Goal: Information Seeking & Learning: Learn about a topic

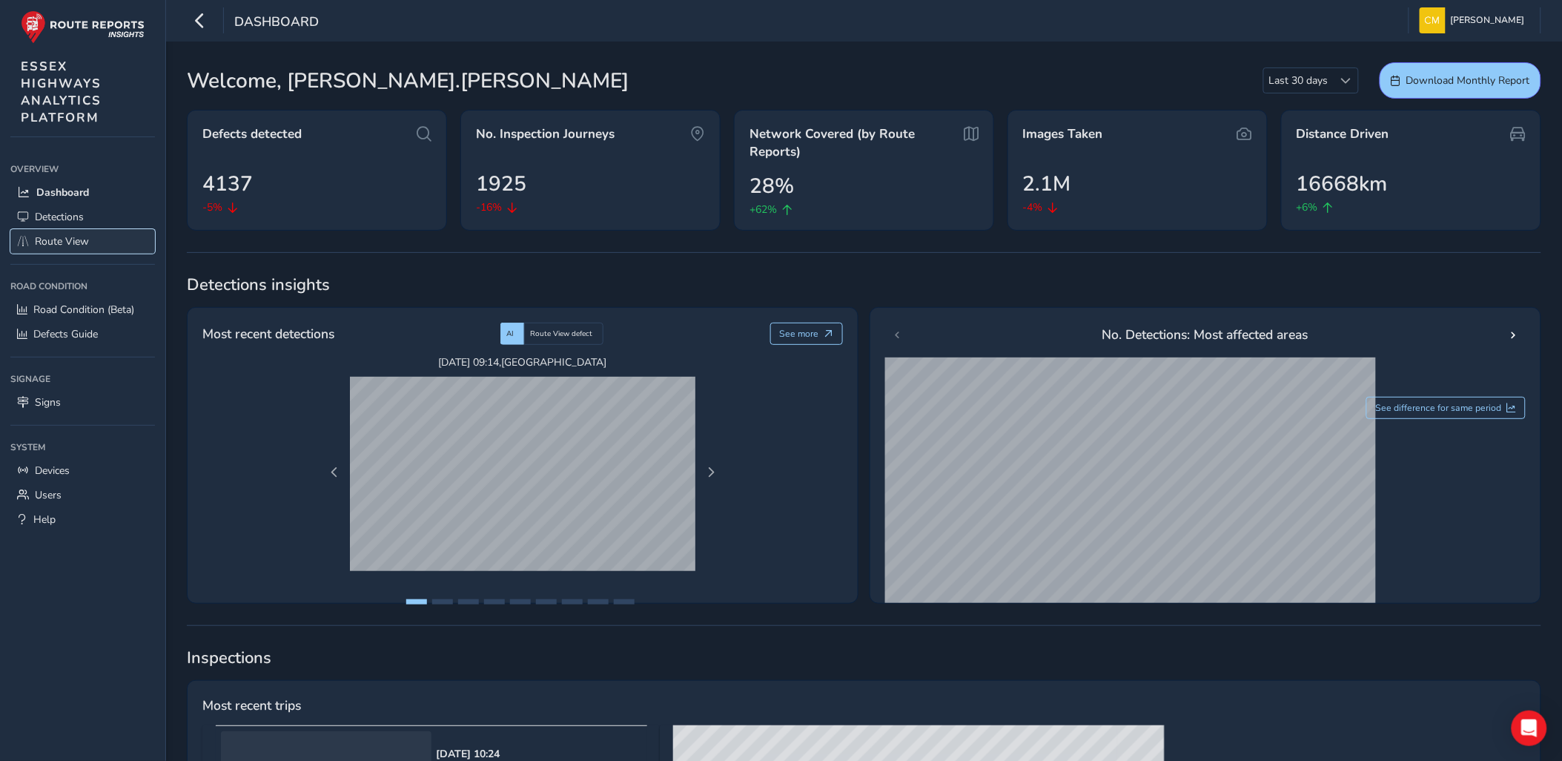
click at [70, 242] on span "Route View" at bounding box center [62, 241] width 54 height 14
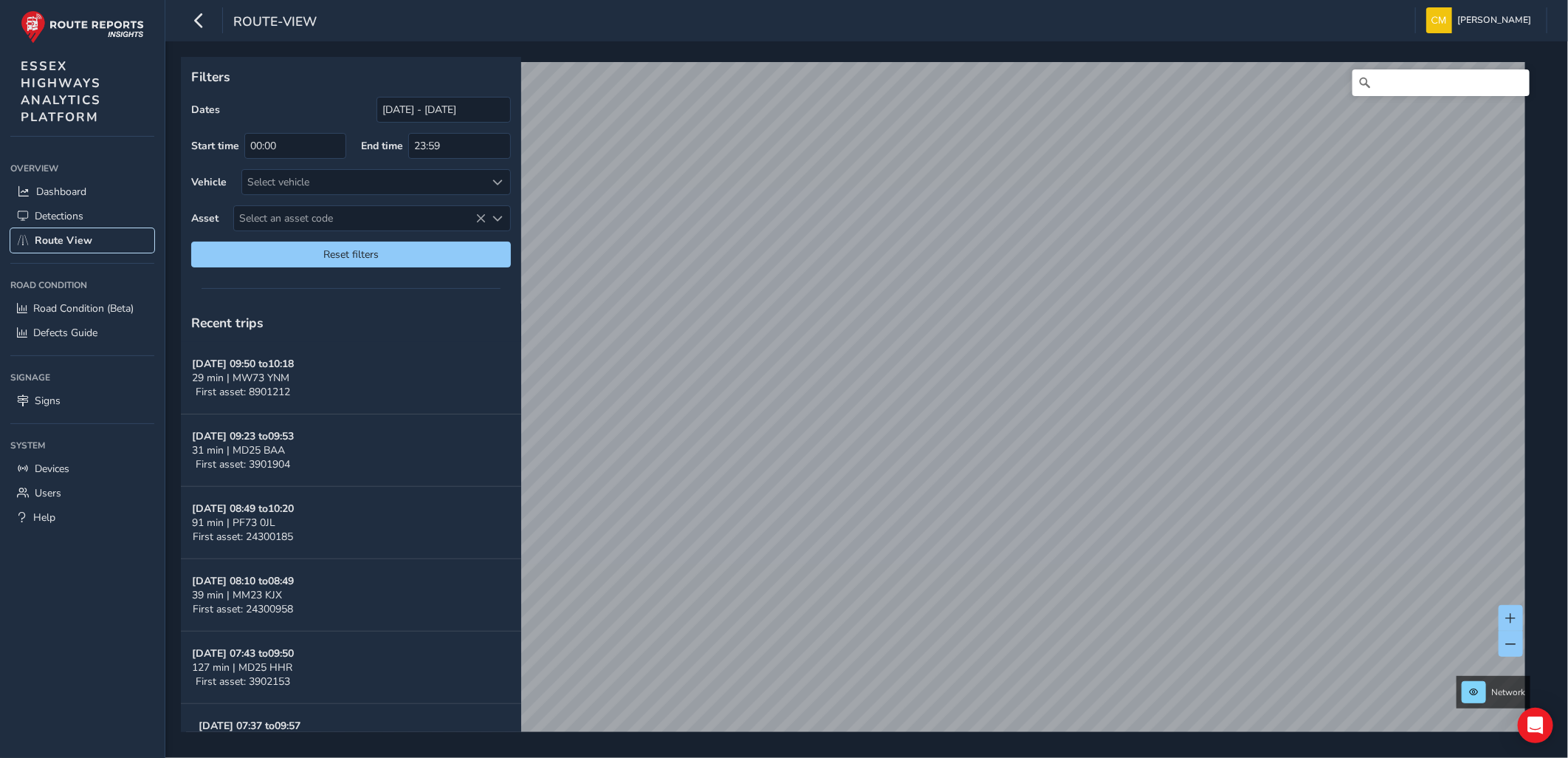
scroll to position [22, 0]
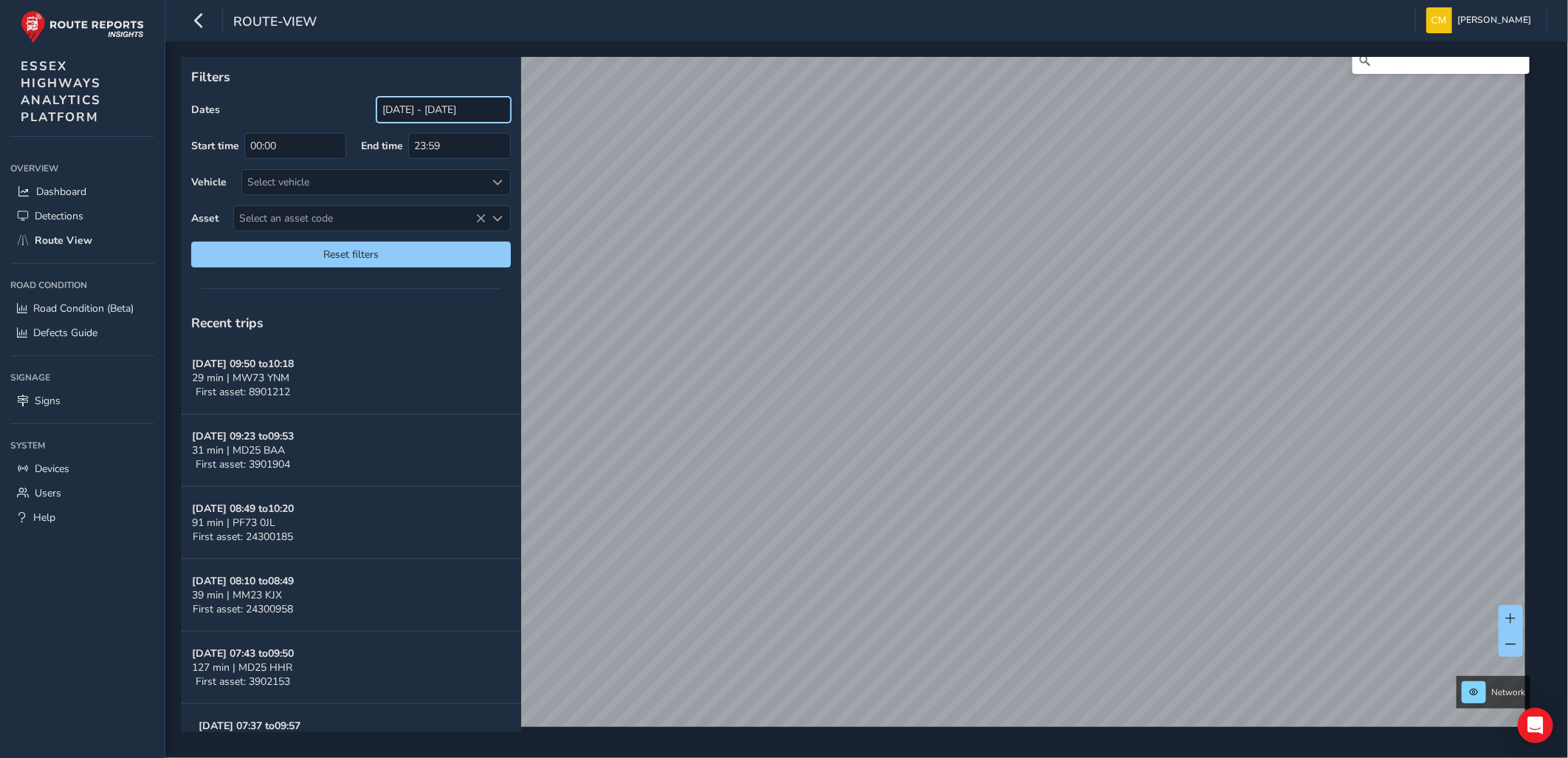
click at [410, 111] on input "[DATE] - [DATE]" at bounding box center [443, 110] width 134 height 26
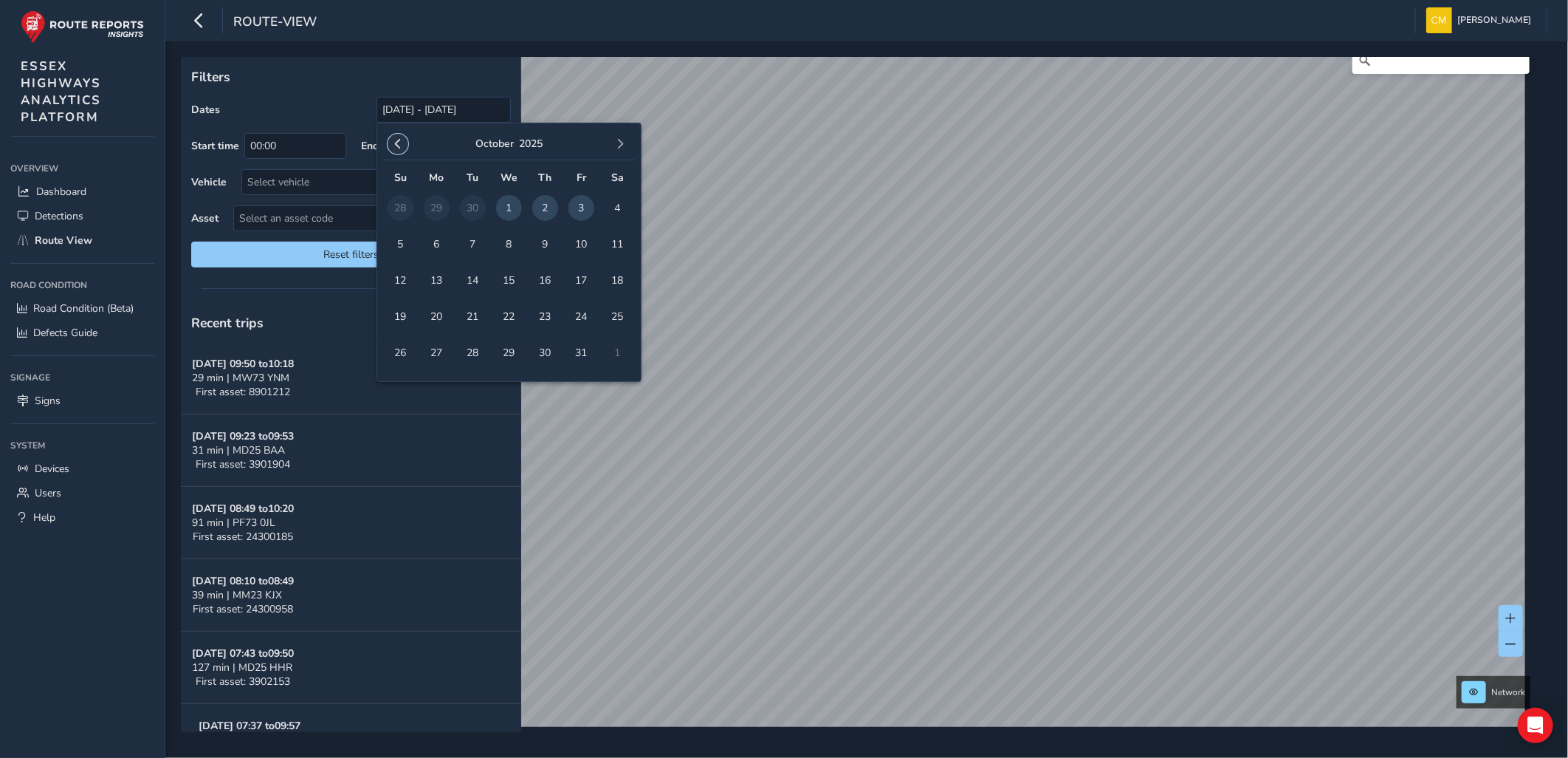
click at [393, 143] on span "button" at bounding box center [398, 143] width 10 height 10
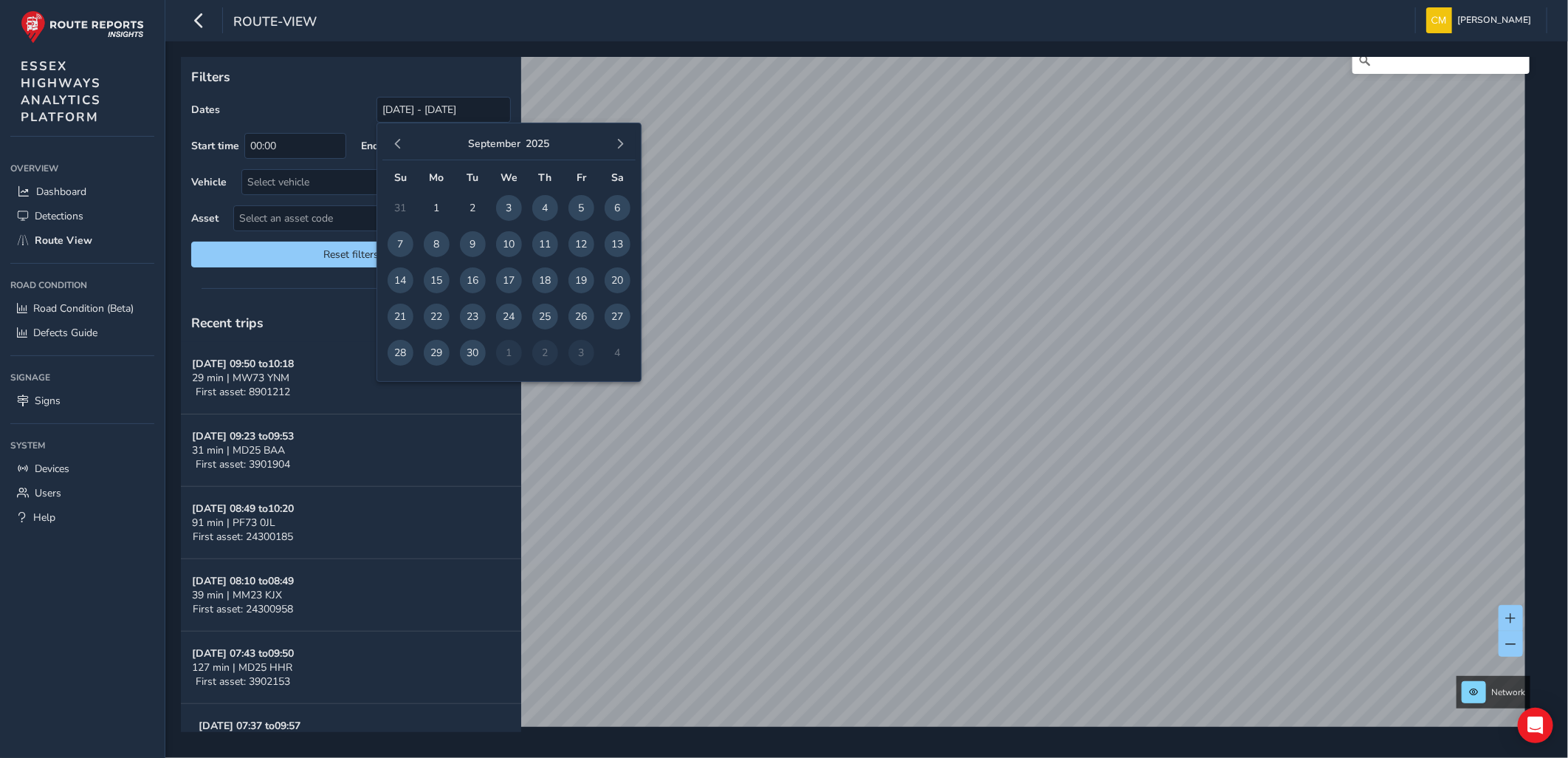
click at [393, 143] on span "button" at bounding box center [398, 143] width 10 height 10
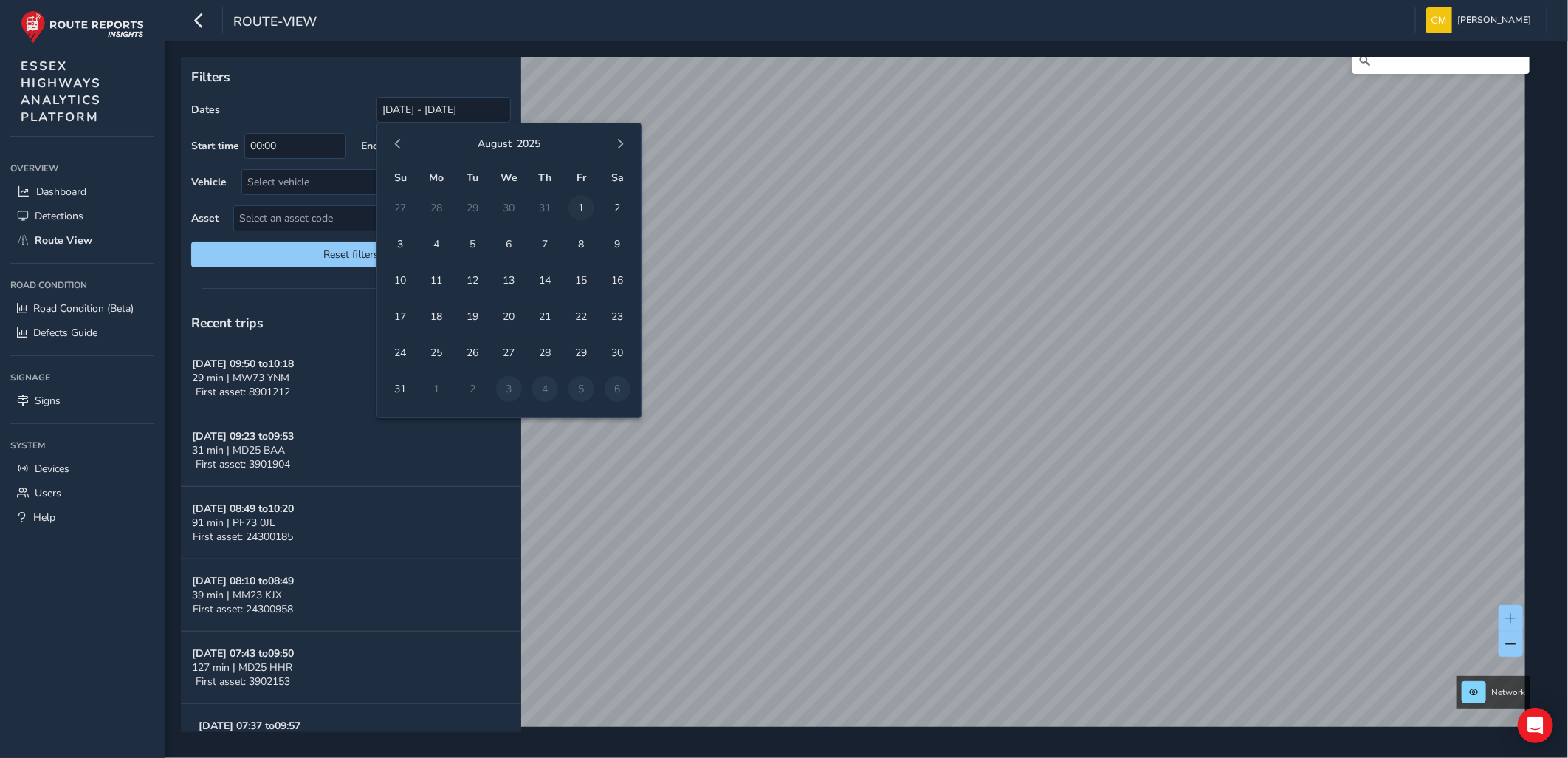
click at [578, 210] on span "1" at bounding box center [581, 208] width 26 height 26
click at [441, 281] on span "11" at bounding box center [437, 280] width 26 height 26
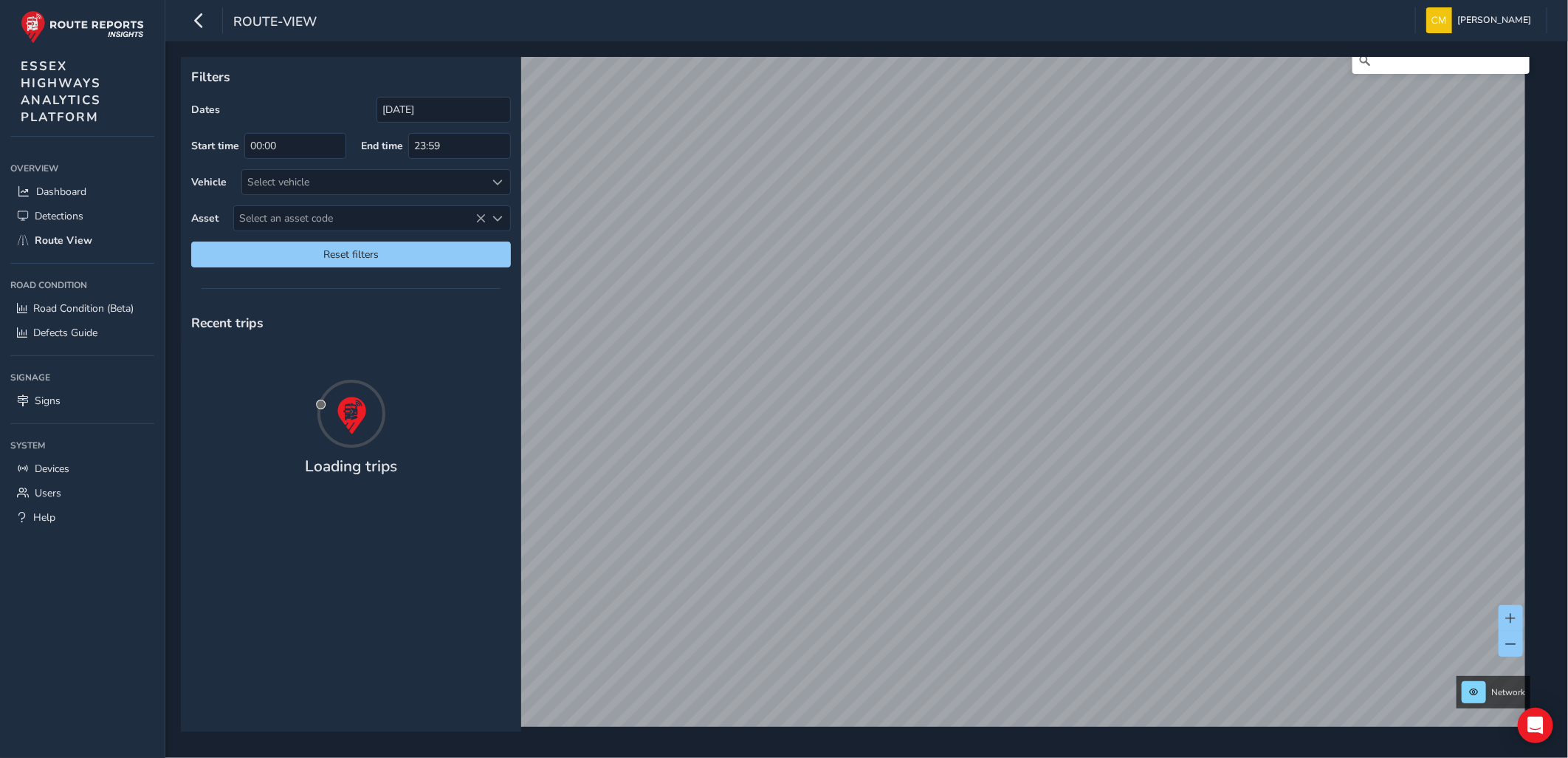
type input "[DATE] - [DATE]"
click at [378, 219] on span "Select an asset code" at bounding box center [359, 218] width 252 height 24
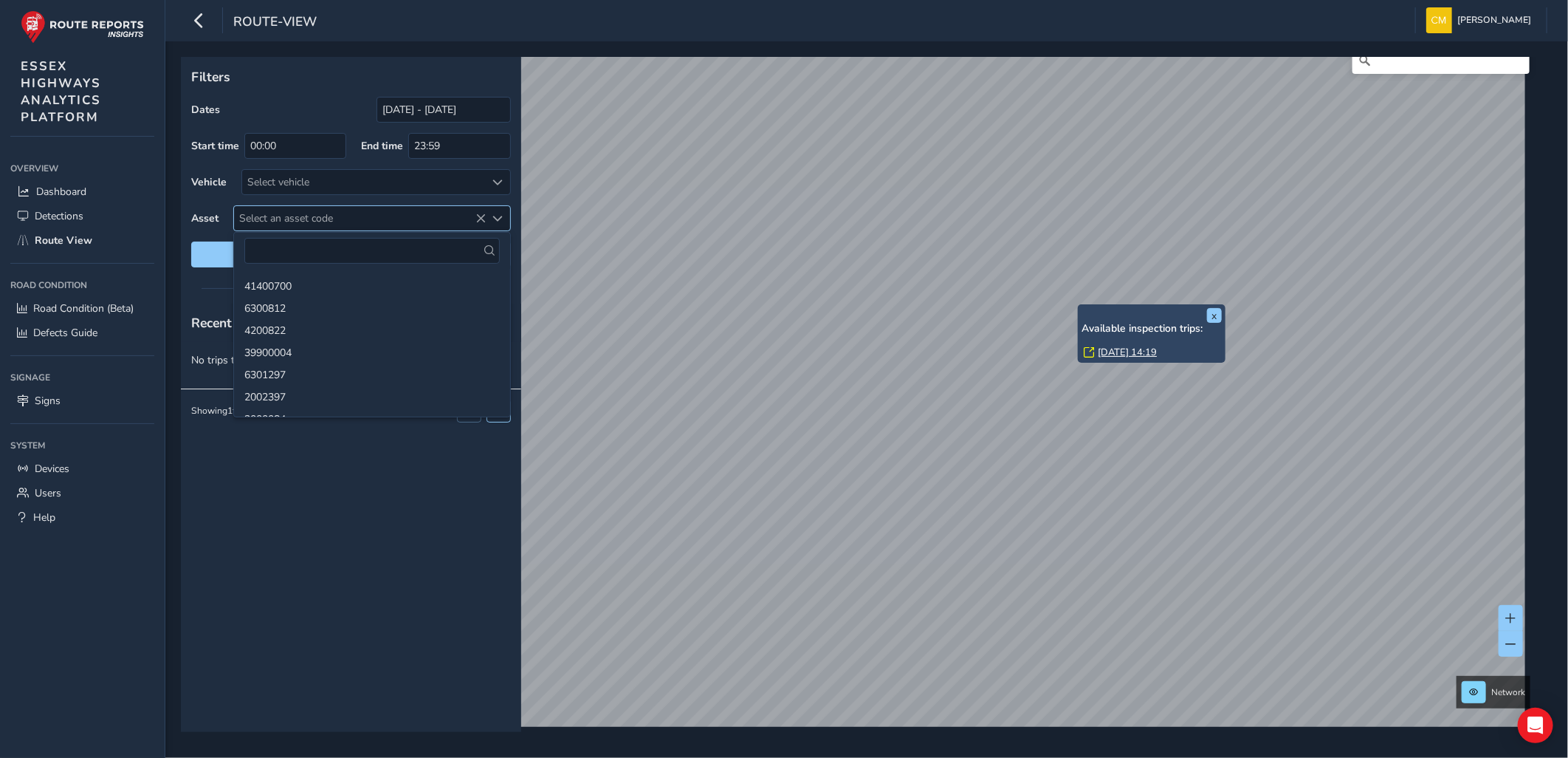
click at [296, 221] on span "Select an asset code" at bounding box center [359, 218] width 252 height 24
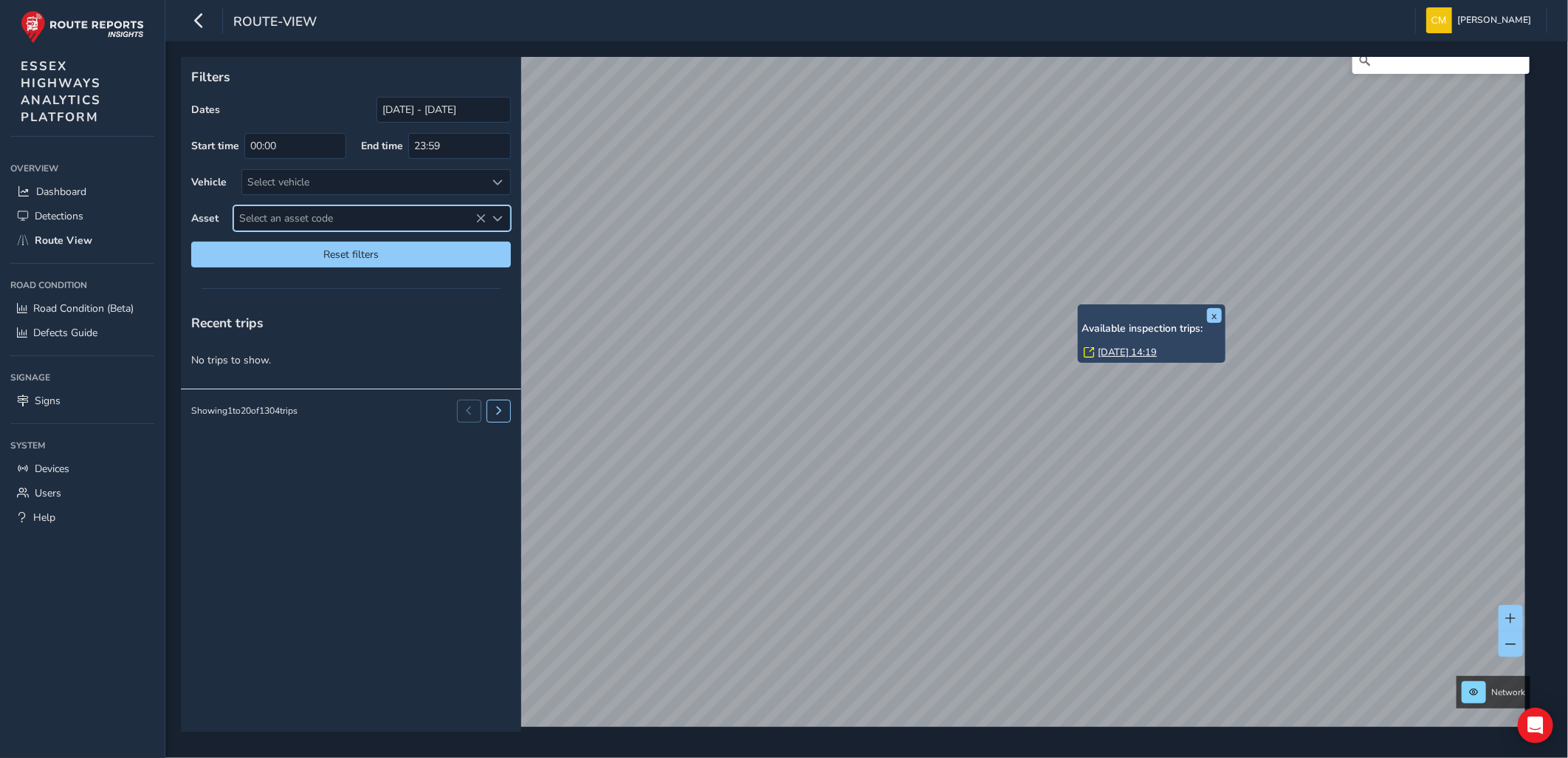
click at [296, 220] on span "Select an asset code" at bounding box center [359, 218] width 252 height 24
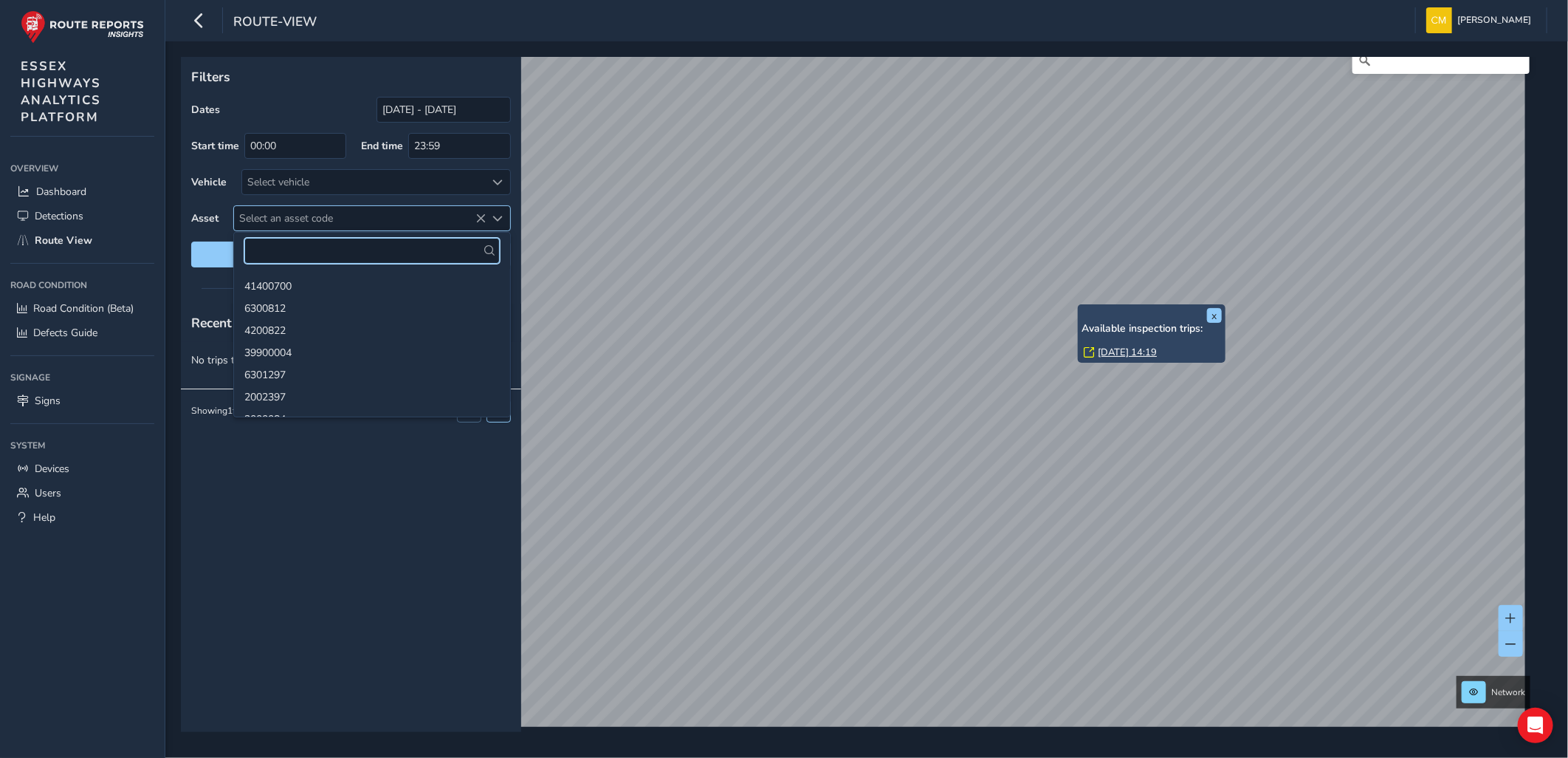
paste input "4200799"
type input "4200799"
click at [298, 285] on li "4200799" at bounding box center [371, 285] width 276 height 22
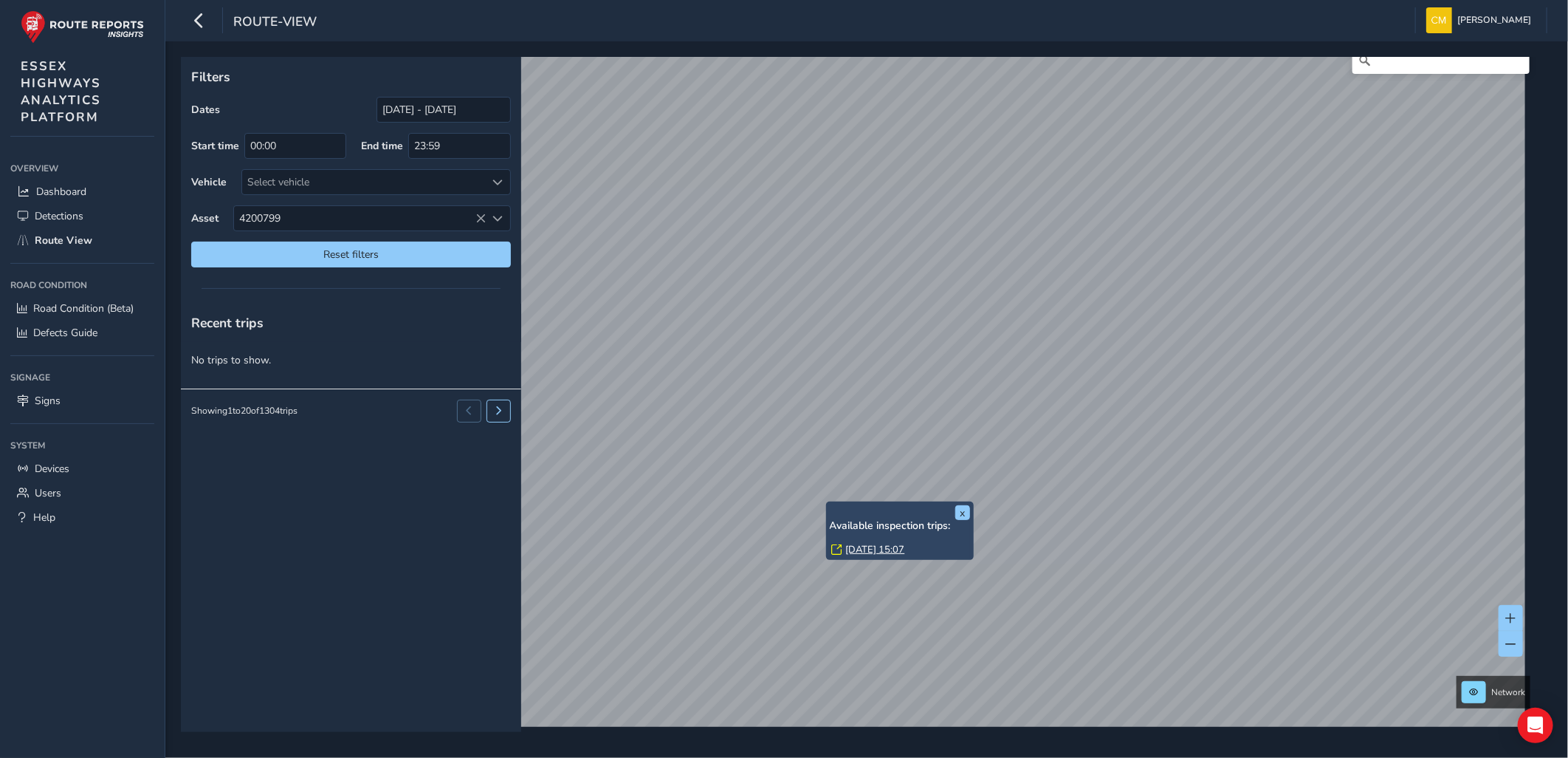
click at [864, 548] on link "[DATE] 15:07" at bounding box center [875, 549] width 59 height 13
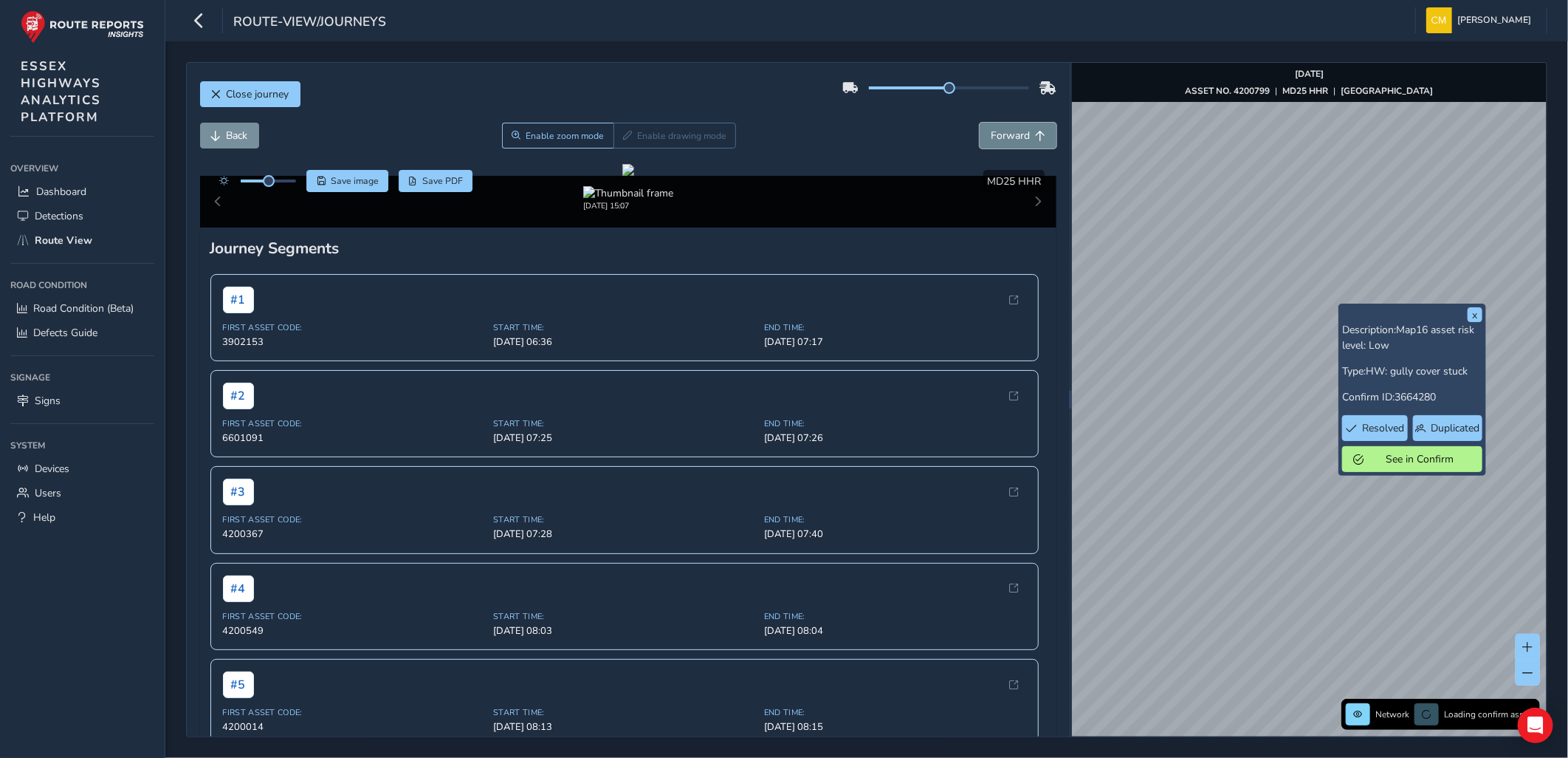
click at [994, 135] on span "Forward" at bounding box center [1009, 135] width 39 height 14
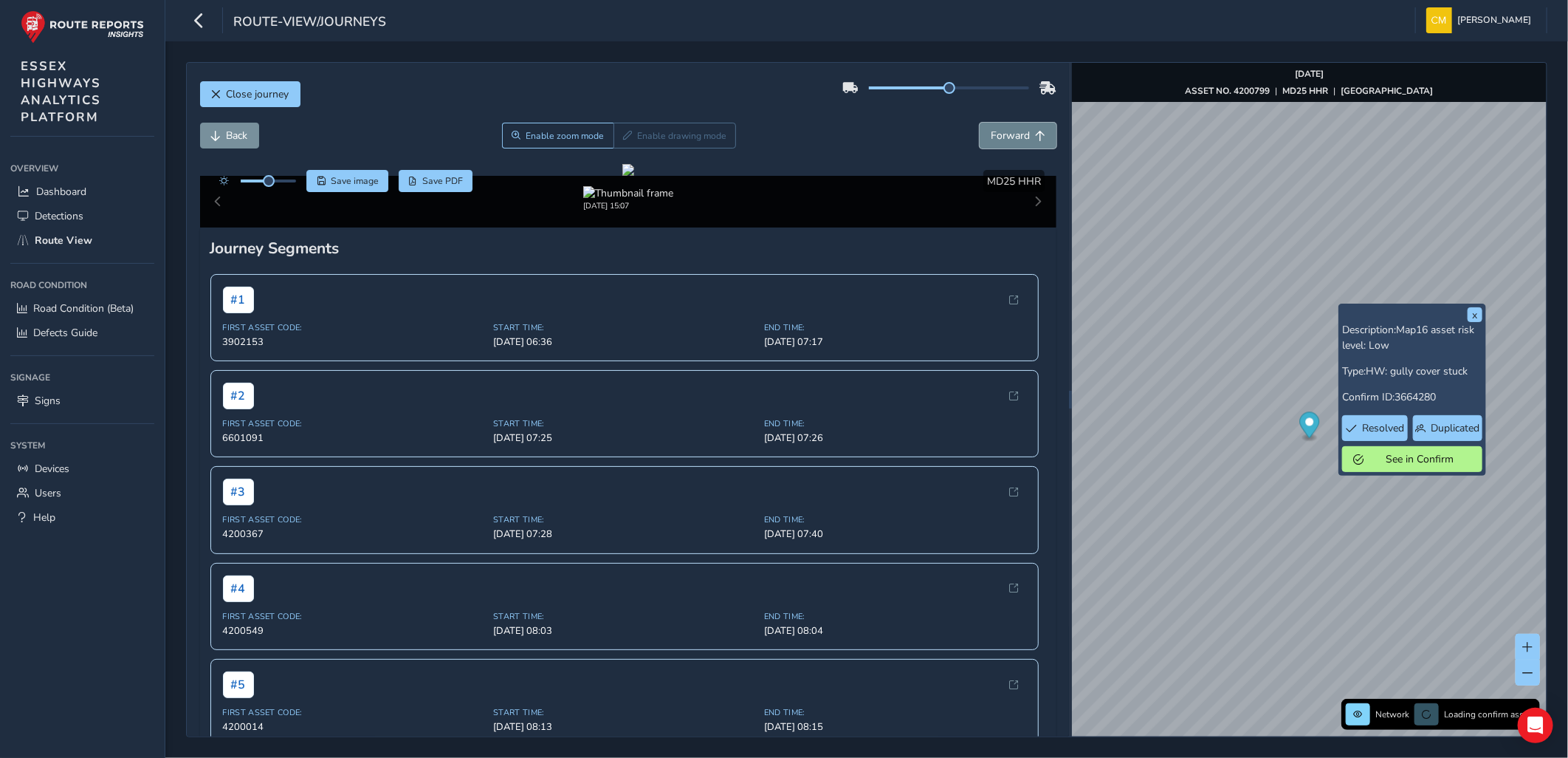
click at [994, 135] on span "Forward" at bounding box center [1009, 135] width 39 height 14
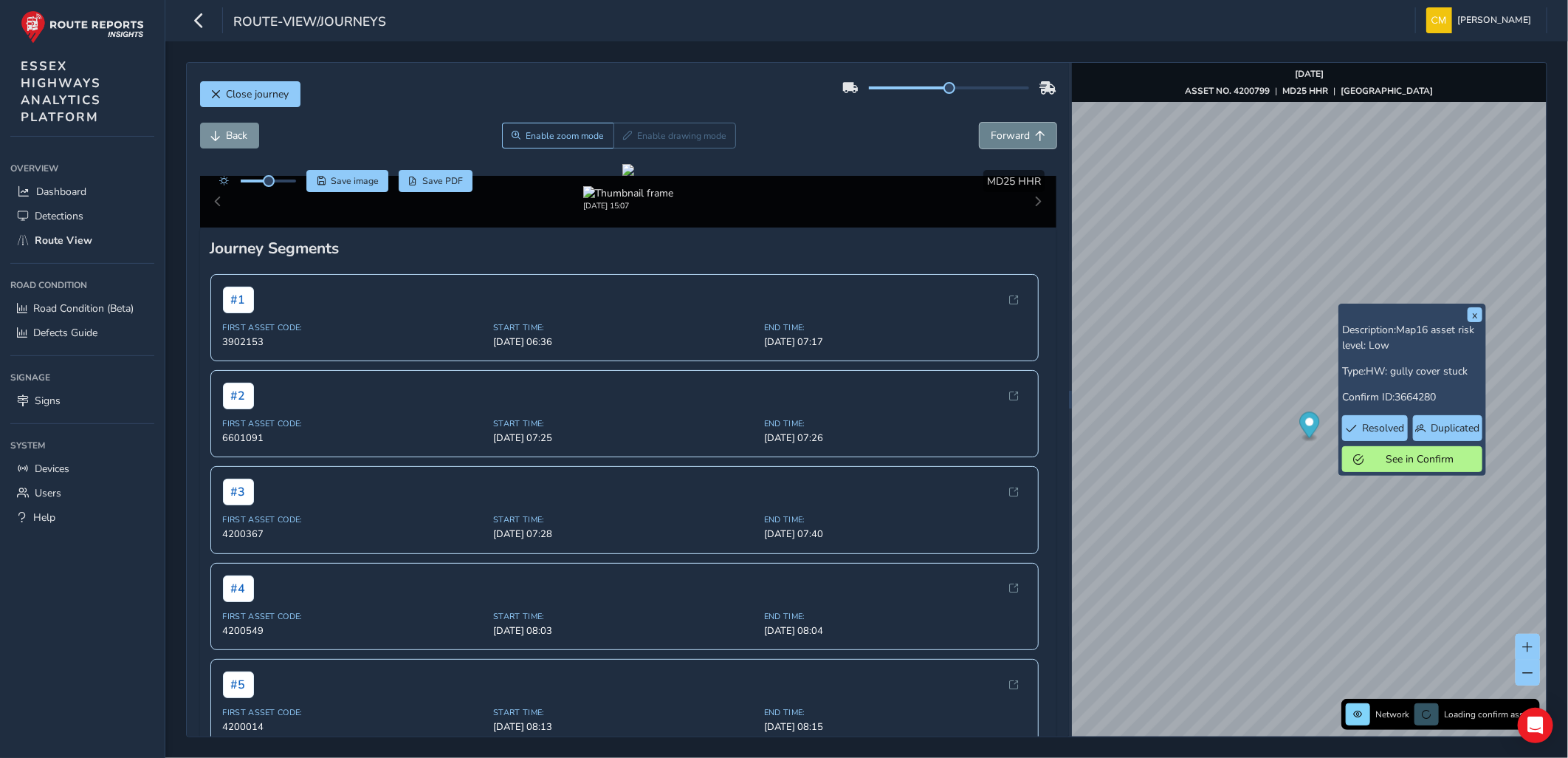
click at [994, 135] on span "Forward" at bounding box center [1009, 135] width 39 height 14
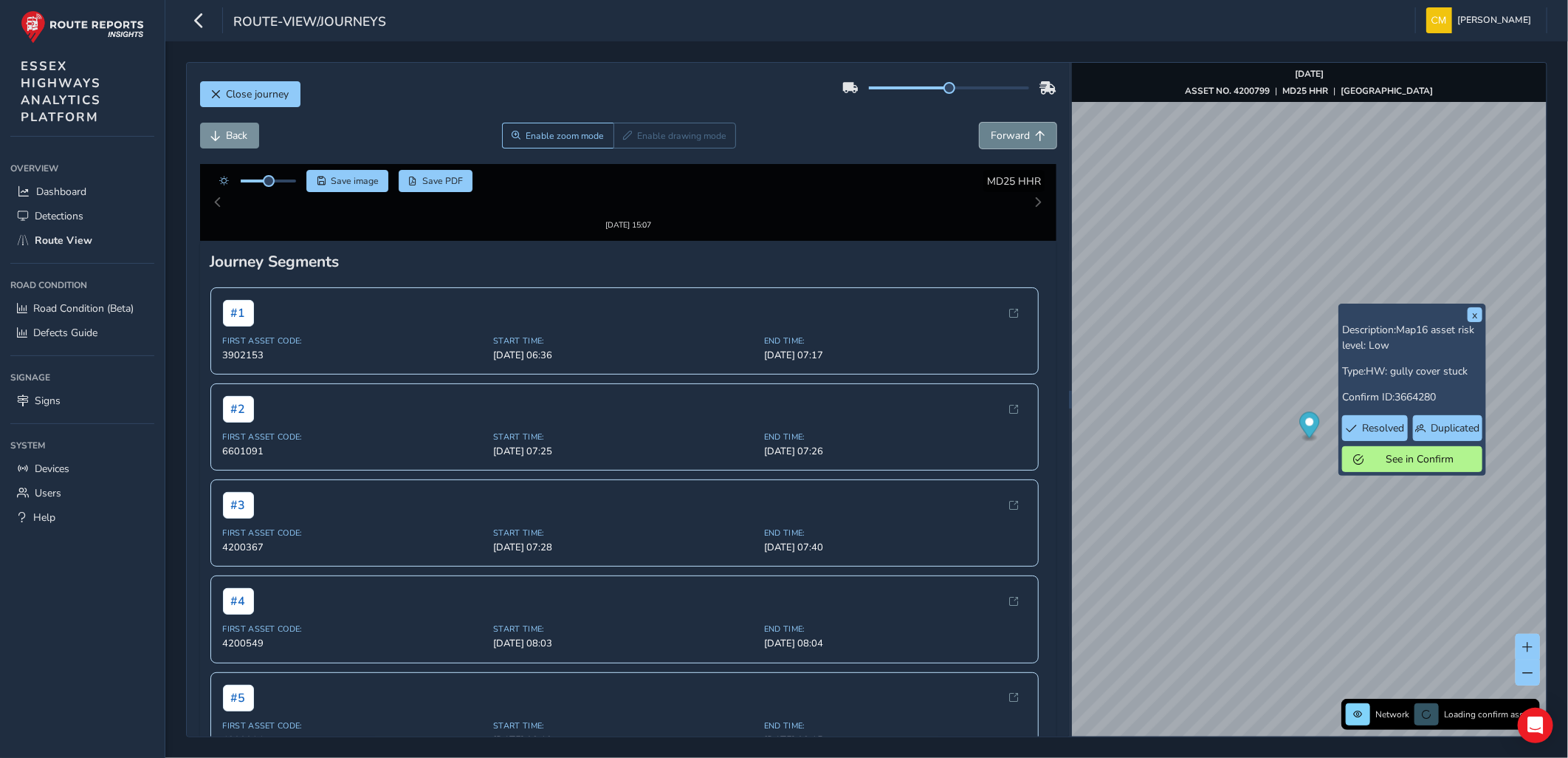
click at [994, 135] on span "Forward" at bounding box center [1009, 135] width 39 height 14
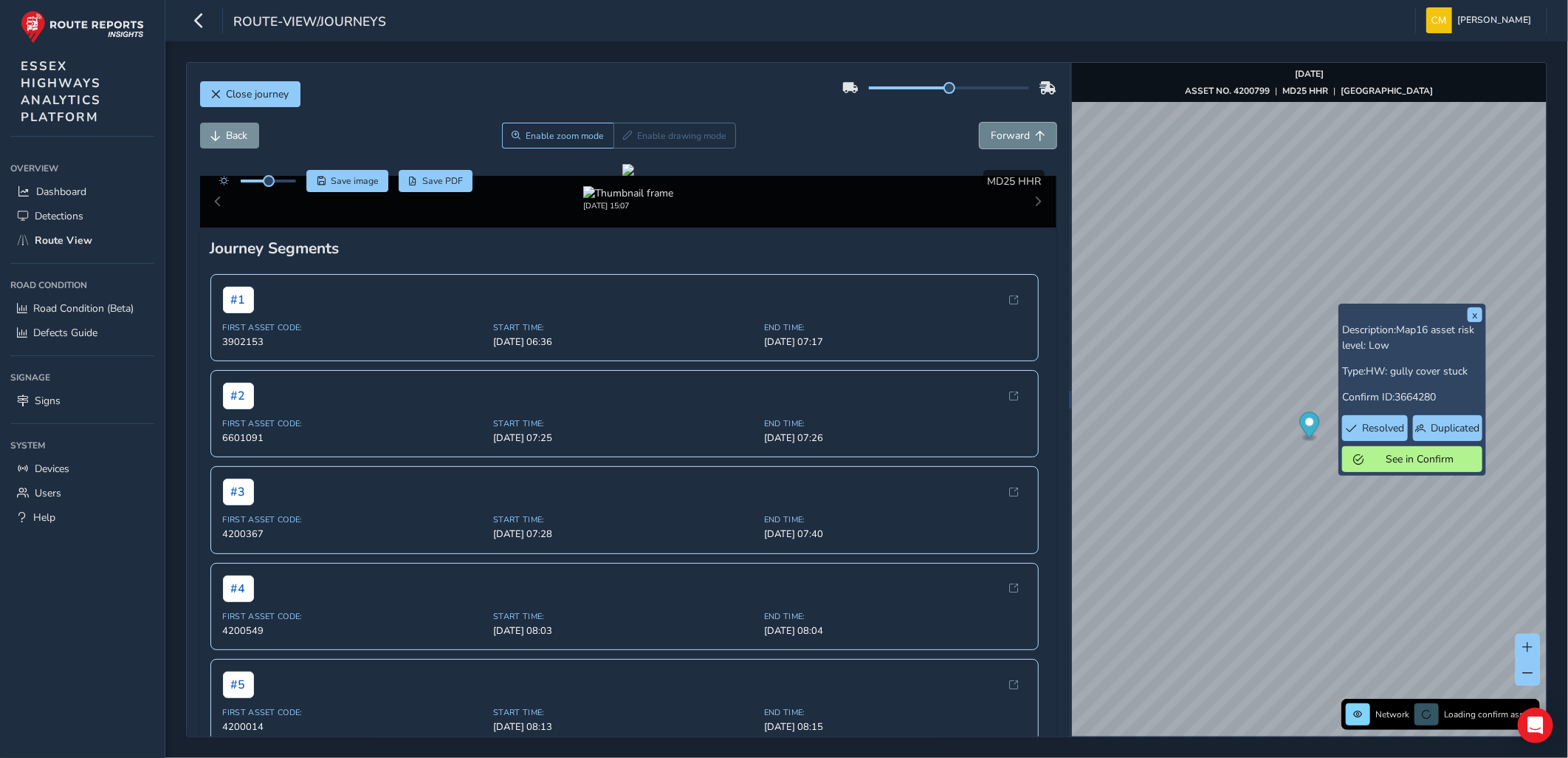
click at [994, 135] on span "Forward" at bounding box center [1009, 135] width 39 height 14
click at [290, 94] on button "Close journey" at bounding box center [250, 95] width 101 height 26
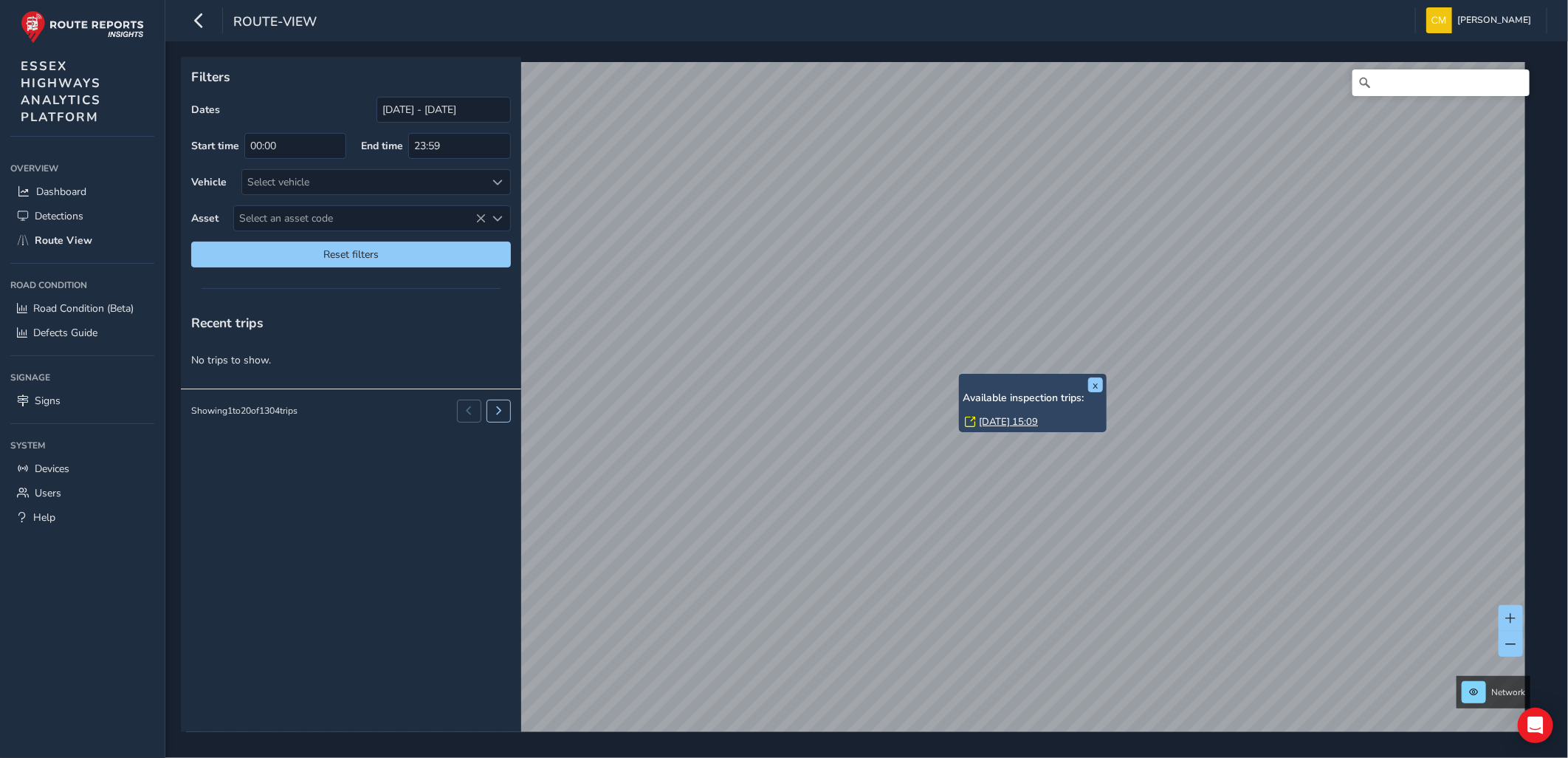
click at [961, 377] on div "x Available inspection trips: [DATE] 15:09" at bounding box center [1032, 402] width 147 height 59
click at [992, 423] on link "[DATE] 15:09" at bounding box center [1008, 421] width 59 height 13
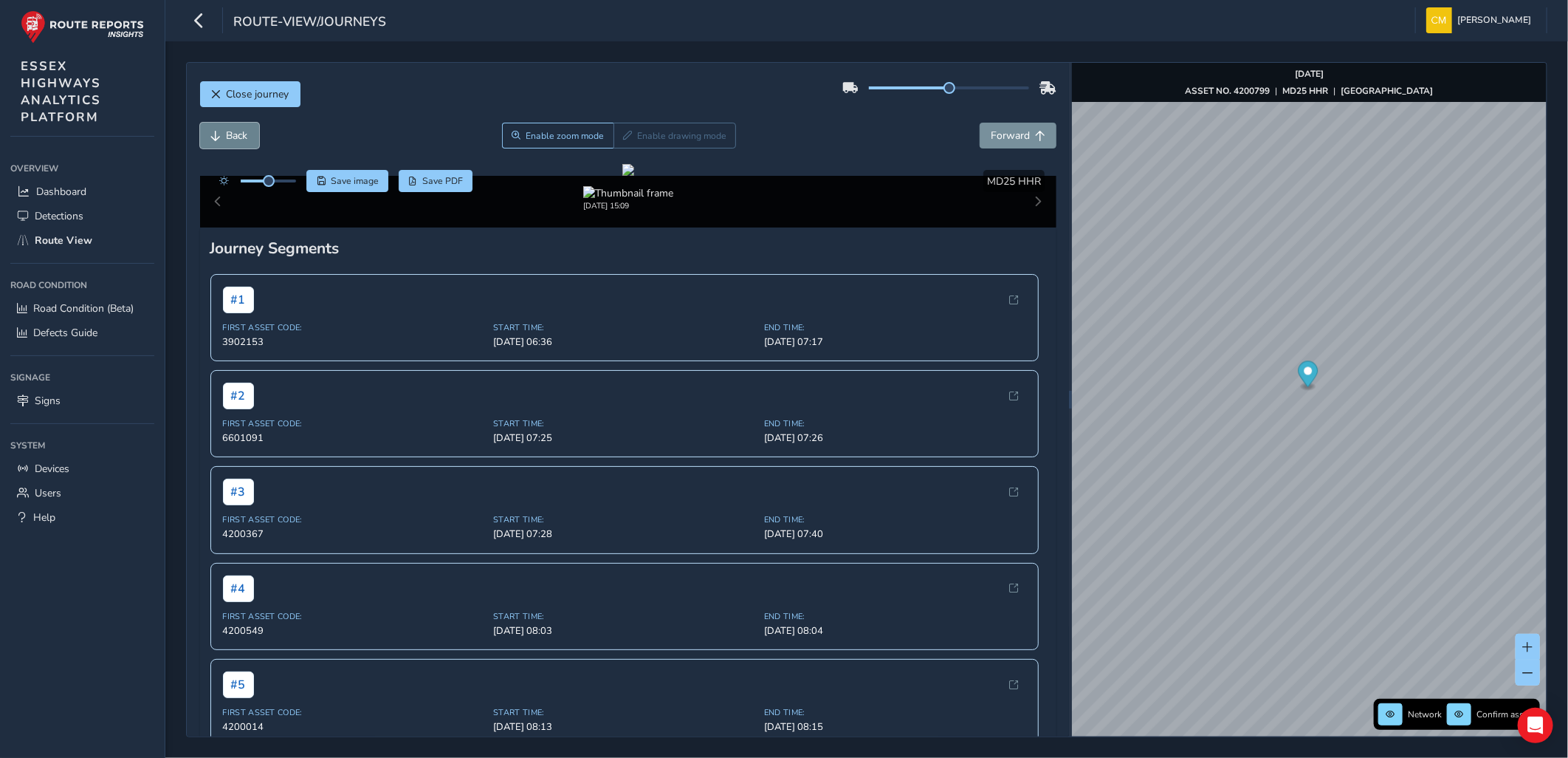
click at [231, 138] on span "Back" at bounding box center [238, 135] width 22 height 14
click at [239, 140] on span "Back" at bounding box center [238, 135] width 22 height 14
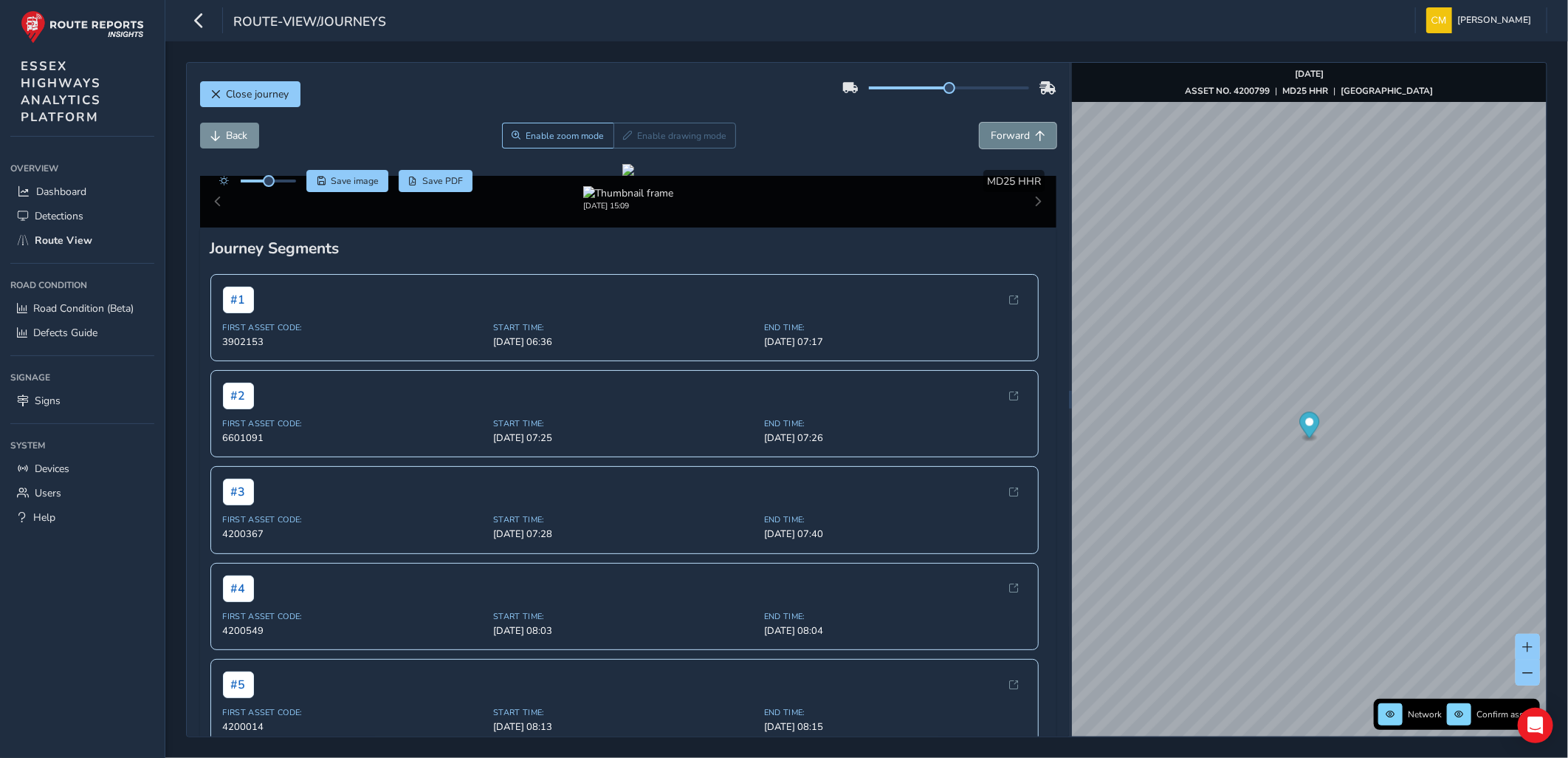
click at [991, 133] on span "Forward" at bounding box center [1009, 135] width 39 height 14
click at [227, 135] on span "Back" at bounding box center [238, 135] width 22 height 14
click at [556, 130] on span "Enable zoom mode" at bounding box center [564, 136] width 79 height 12
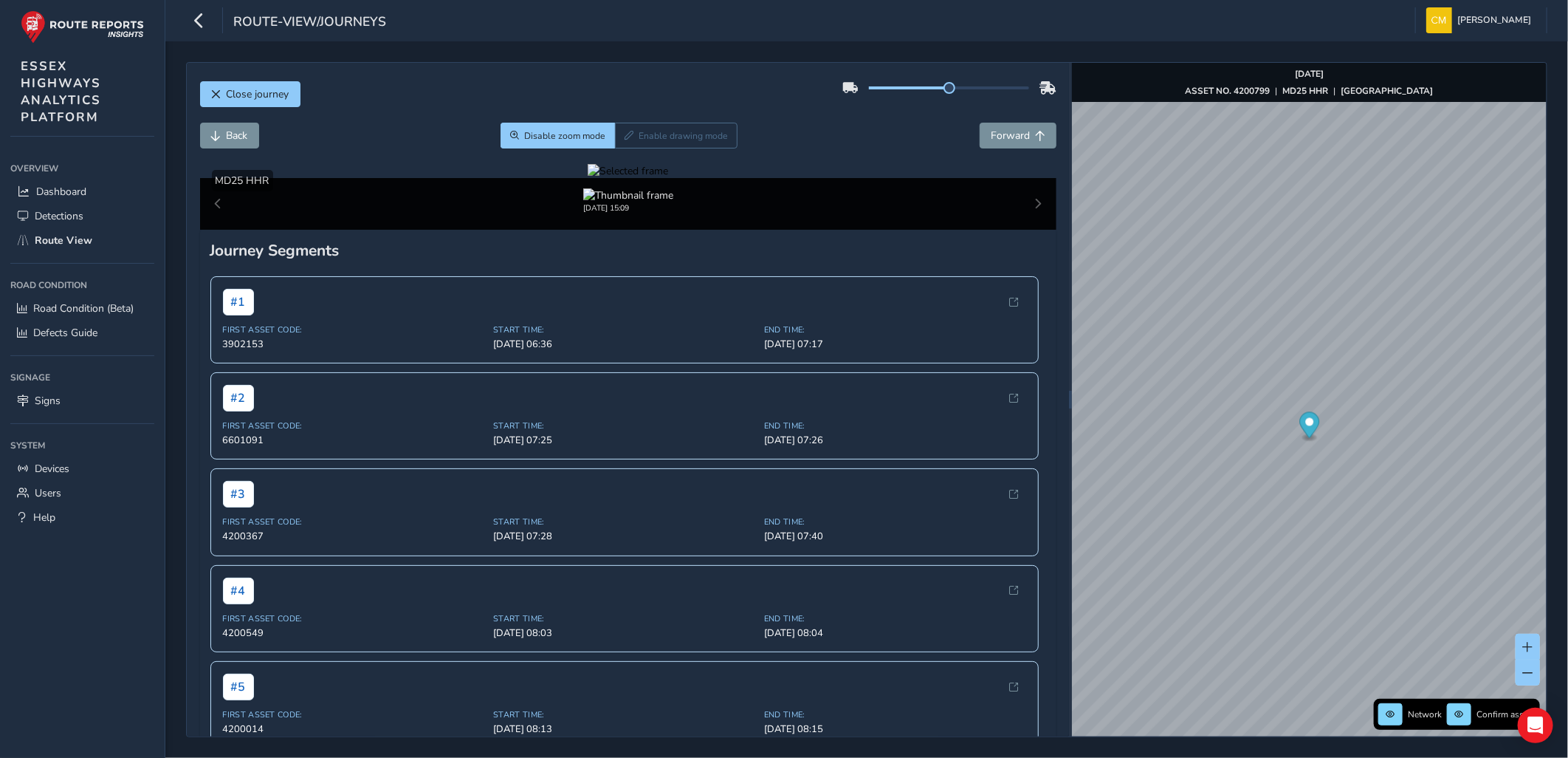
click at [587, 178] on div at bounding box center [627, 171] width 81 height 14
click at [581, 370] on img at bounding box center [1079, 439] width 2127 height 1196
click at [991, 141] on span "Forward" at bounding box center [1009, 135] width 39 height 14
